Goal: Transaction & Acquisition: Purchase product/service

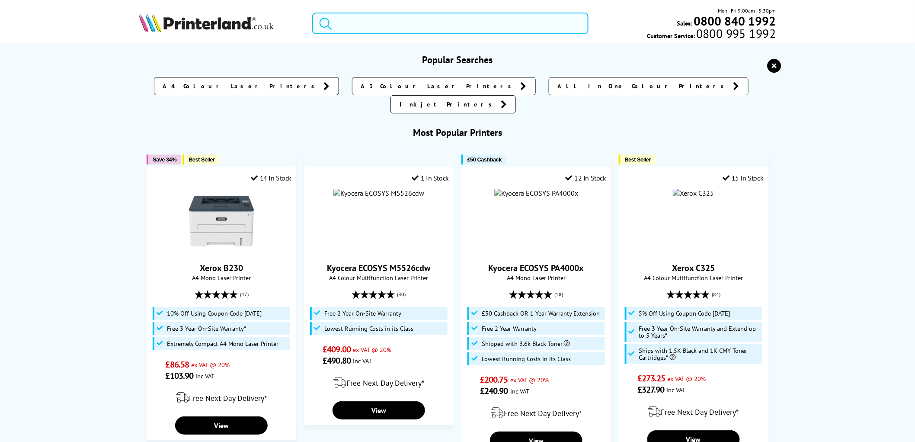
click at [347, 19] on input "search" at bounding box center [450, 24] width 276 height 22
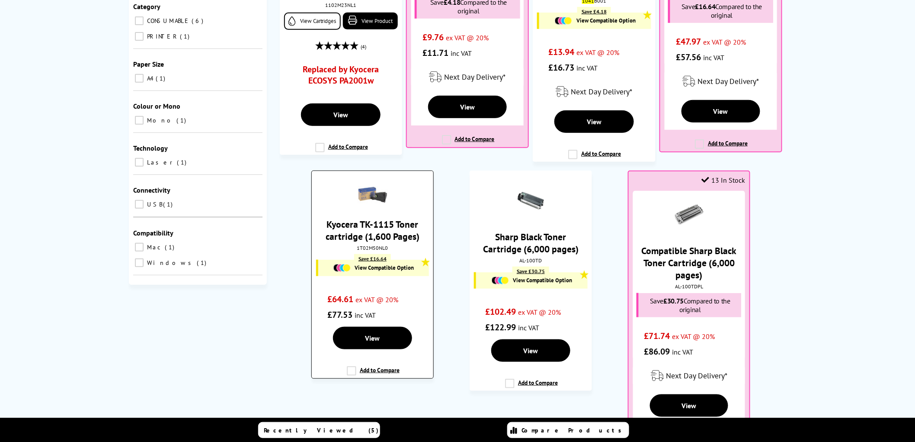
scroll to position [336, 0]
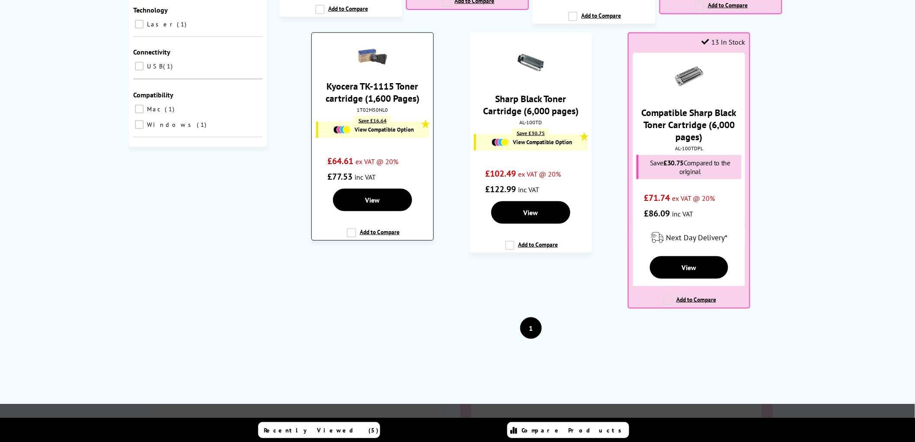
type input "1041"
click at [384, 83] on link "Kyocera TK-1115 Toner cartridge (1,600 Pages)" at bounding box center [373, 92] width 94 height 24
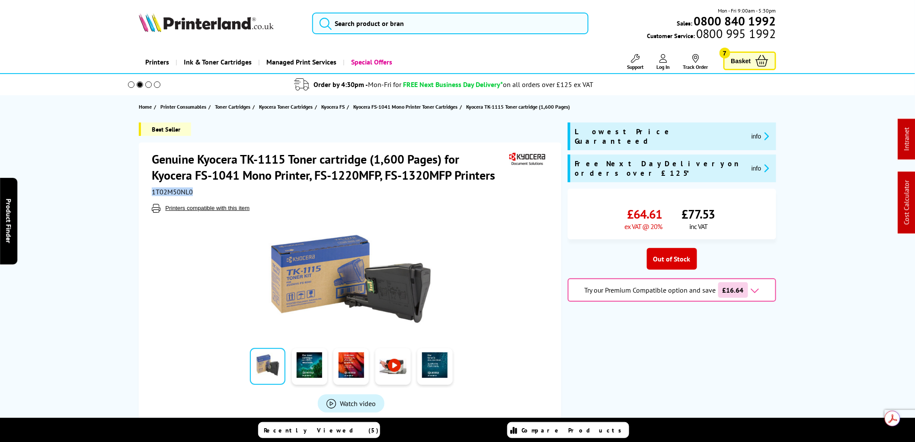
drag, startPoint x: 194, startPoint y: 193, endPoint x: 146, endPoint y: 192, distance: 47.6
click at [146, 192] on div "Genuine Kyocera TK-1115 Toner cartridge (1,600 Pages) for Kyocera FS-1041 Mono …" at bounding box center [350, 280] width 423 height 277
drag, startPoint x: 238, startPoint y: 178, endPoint x: 196, endPoint y: 176, distance: 42.0
click at [196, 176] on h1 "Genuine Kyocera TK-1115 Toner cartridge (1,600 Pages) for Kyocera FS-1041 Mono …" at bounding box center [329, 167] width 355 height 32
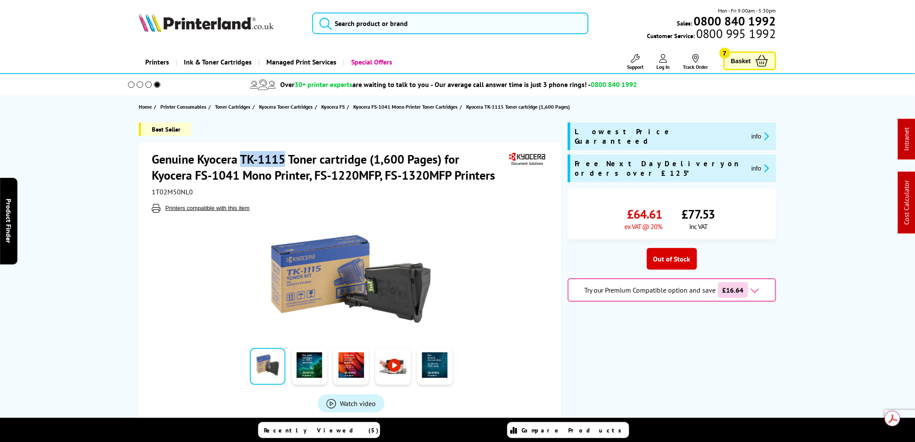
drag, startPoint x: 283, startPoint y: 158, endPoint x: 244, endPoint y: 162, distance: 39.1
click at [244, 162] on h1 "Genuine Kyocera TK-1115 Toner cartridge (1,600 Pages) for Kyocera FS-1041 Mono …" at bounding box center [329, 167] width 355 height 32
copy h1 "TK-1115"
